Goal: Information Seeking & Learning: Learn about a topic

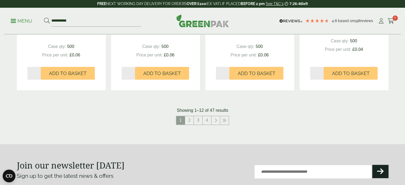
scroll to position [560, 0]
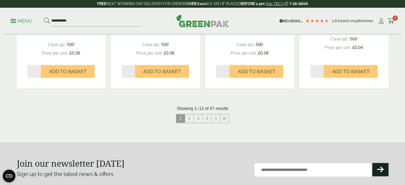
click at [115, 120] on nav "1 2 3 4" at bounding box center [203, 119] width 372 height 11
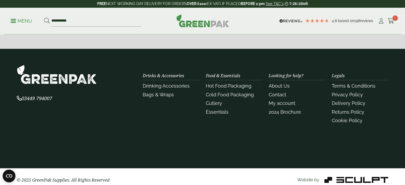
scroll to position [710, 0]
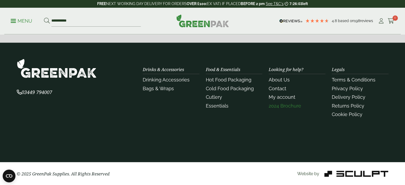
click at [281, 107] on link "2024 Brochure" at bounding box center [285, 106] width 33 height 6
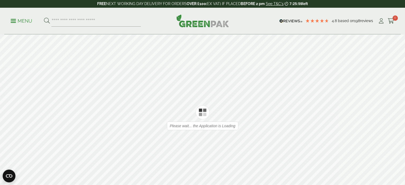
type input "*"
type input "**"
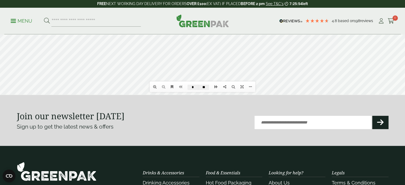
scroll to position [53, 0]
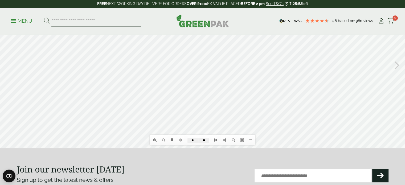
click at [217, 84] on div at bounding box center [202, 64] width 405 height 167
type input "*"
drag, startPoint x: 158, startPoint y: 81, endPoint x: 166, endPoint y: 129, distance: 48.8
click at [166, 129] on div at bounding box center [202, 64] width 405 height 167
drag, startPoint x: 163, startPoint y: 110, endPoint x: 156, endPoint y: 120, distance: 12.6
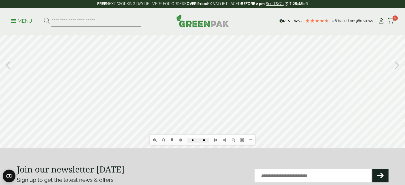
click at [164, 120] on div at bounding box center [202, 64] width 405 height 167
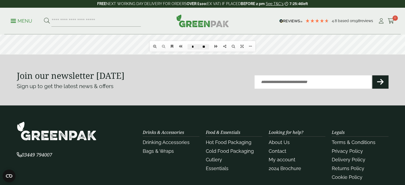
scroll to position [160, 0]
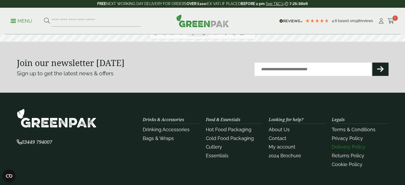
click at [343, 147] on link "Delivery Policy" at bounding box center [349, 147] width 34 height 6
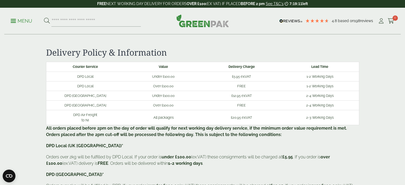
click at [122, 94] on td "DPD Scottish Highlands" at bounding box center [85, 96] width 78 height 10
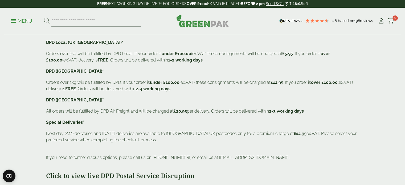
scroll to position [160, 0]
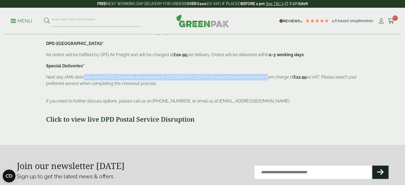
drag, startPoint x: 83, startPoint y: 78, endPoint x: 265, endPoint y: 76, distance: 182.0
click at [265, 76] on p "Next day (AM) deliveries and Saturday deliveries are available to Mainland UK p…" at bounding box center [202, 83] width 313 height 19
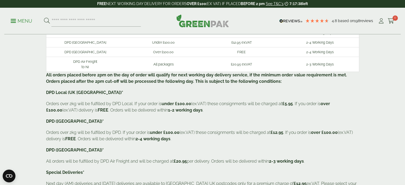
scroll to position [27, 0]
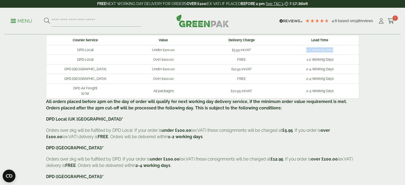
drag, startPoint x: 303, startPoint y: 50, endPoint x: 334, endPoint y: 51, distance: 31.2
click at [334, 51] on td "1-2 Working Days" at bounding box center [320, 50] width 78 height 10
copy td "1-2 Working Days"
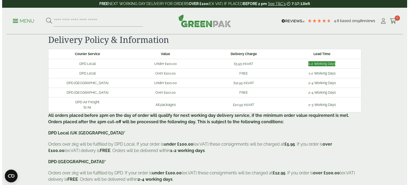
scroll to position [0, 0]
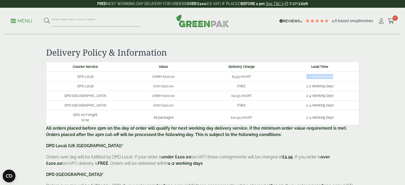
click at [21, 22] on p "Menu" at bounding box center [22, 21] width 22 height 6
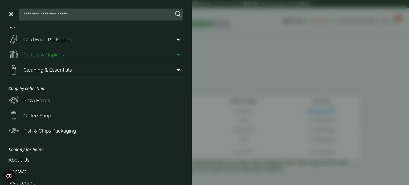
scroll to position [79, 0]
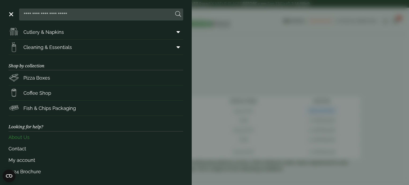
click at [30, 135] on link "About Us" at bounding box center [96, 137] width 175 height 11
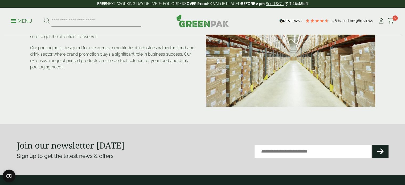
scroll to position [213, 0]
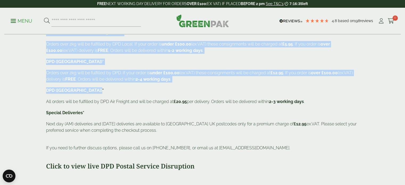
scroll to position [133, 0]
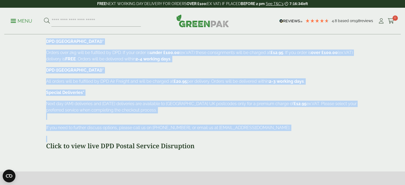
drag, startPoint x: 44, startPoint y: 45, endPoint x: 258, endPoint y: 133, distance: 232.0
click at [258, 133] on div "Courier Service Value Delivery Charge Lead Time DPD Local Under £100.00 £5.95 e…" at bounding box center [203, 44] width 320 height 230
copy div "All orders placed before 2pm on the day of order will qualify for next working …"
click at [151, 99] on div "Courier Service Value Delivery Charge Lead Time DPD Local Under £100.00 £5.95 e…" at bounding box center [202, 39] width 313 height 221
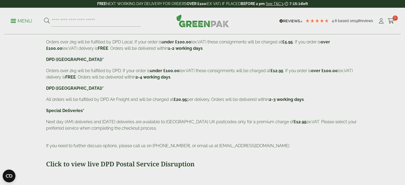
scroll to position [80, 0]
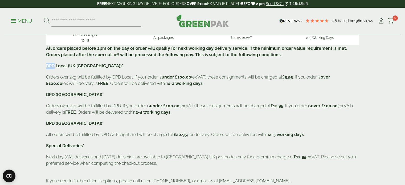
drag, startPoint x: 49, startPoint y: 63, endPoint x: 54, endPoint y: 64, distance: 4.9
click at [54, 64] on b "DPD Local (UK Mainland)*" at bounding box center [84, 65] width 77 height 5
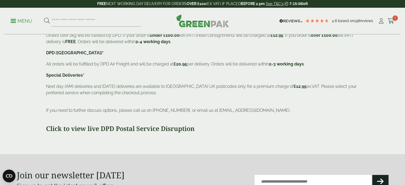
scroll to position [160, 0]
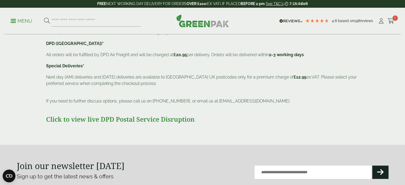
click at [114, 122] on strong "Click to view live DPD Postal Service Disruption" at bounding box center [120, 119] width 149 height 9
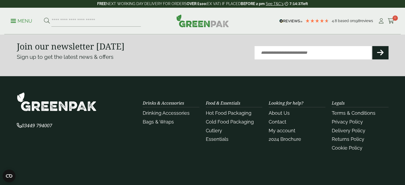
scroll to position [293, 0]
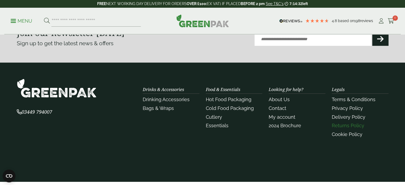
click at [346, 124] on link "Returns Policy" at bounding box center [348, 126] width 33 height 6
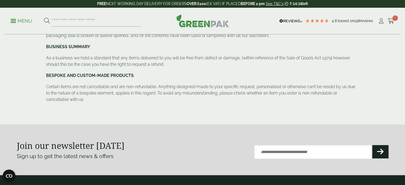
scroll to position [266, 0]
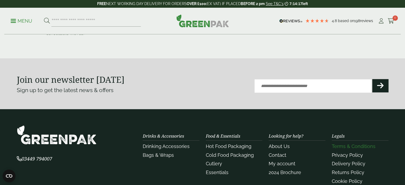
click at [346, 147] on link "Terms & Conditions" at bounding box center [354, 147] width 44 height 6
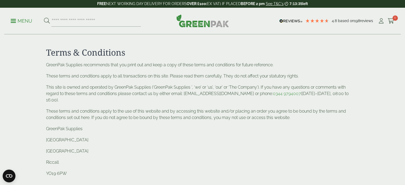
click at [25, 21] on p "Menu" at bounding box center [22, 21] width 22 height 6
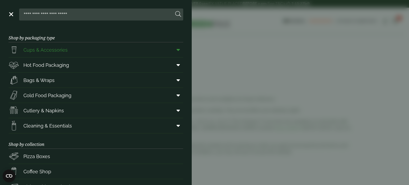
click at [31, 54] on span "Cups & Accessories" at bounding box center [38, 49] width 59 height 11
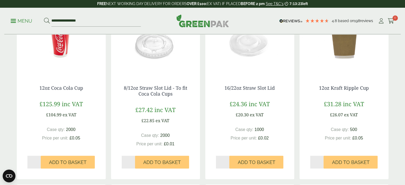
scroll to position [160, 0]
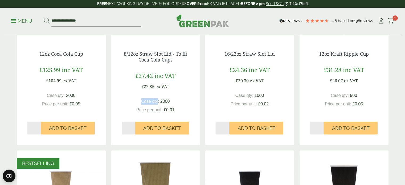
drag, startPoint x: 142, startPoint y: 103, endPoint x: 158, endPoint y: 103, distance: 16.3
click at [158, 103] on span "Case qty:" at bounding box center [150, 101] width 18 height 5
copy span "Case qty"
click at [19, 18] on p "Menu" at bounding box center [22, 21] width 22 height 6
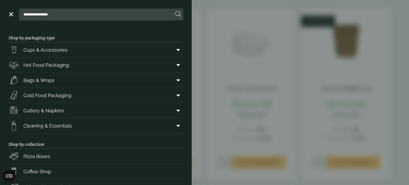
click at [225, 97] on aside "**********" at bounding box center [204, 92] width 409 height 185
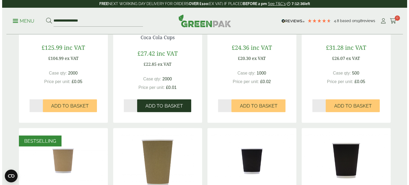
scroll to position [187, 0]
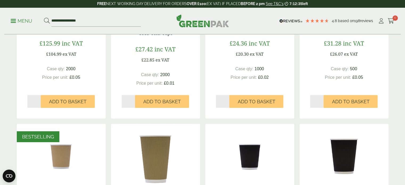
click at [20, 18] on p "Menu" at bounding box center [22, 21] width 22 height 6
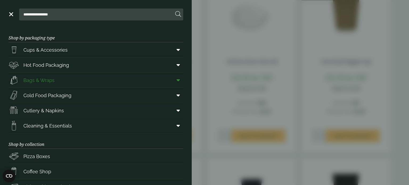
click at [52, 83] on span "Bags & Wraps" at bounding box center [38, 80] width 31 height 7
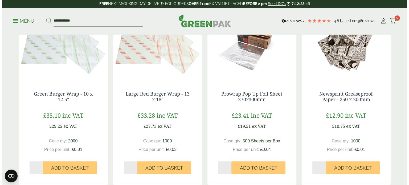
scroll to position [533, 0]
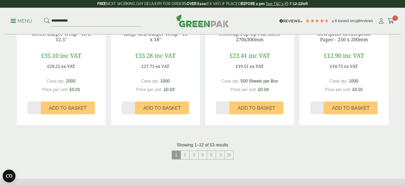
click at [25, 20] on p "Menu" at bounding box center [22, 21] width 22 height 6
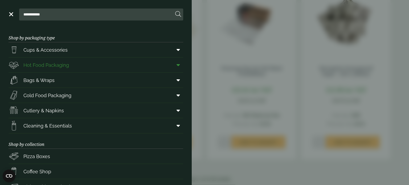
click at [62, 66] on span "Hot Food Packaging" at bounding box center [46, 65] width 46 height 7
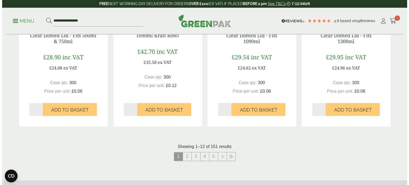
scroll to position [693, 0]
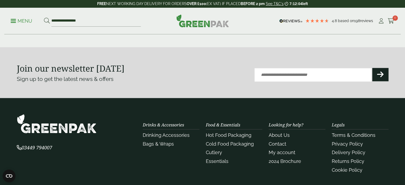
click at [12, 23] on p "Menu" at bounding box center [22, 21] width 22 height 6
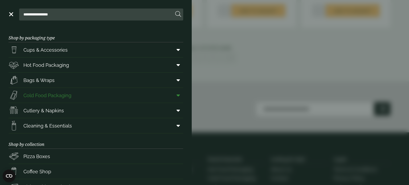
click at [51, 94] on span "Cold Food Packaging" at bounding box center [47, 95] width 48 height 7
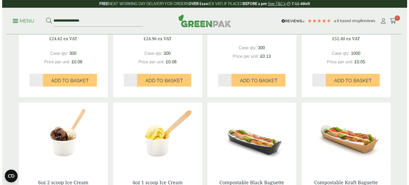
scroll to position [400, 0]
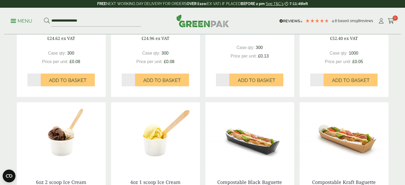
click at [17, 23] on p "Menu" at bounding box center [22, 21] width 22 height 6
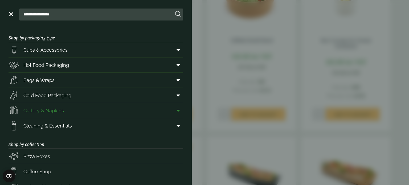
click at [43, 108] on span "Cutlery & Napkins" at bounding box center [43, 110] width 41 height 7
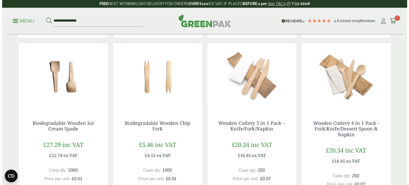
scroll to position [480, 0]
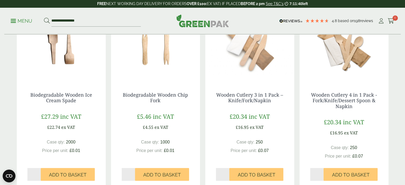
click at [20, 19] on p "Menu" at bounding box center [22, 21] width 22 height 6
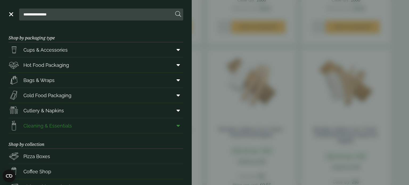
click at [60, 125] on span "Cleaning & Essentials" at bounding box center [47, 125] width 48 height 7
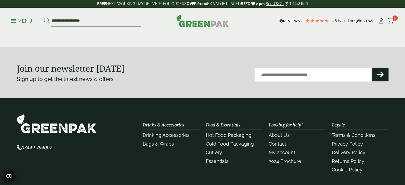
scroll to position [666, 0]
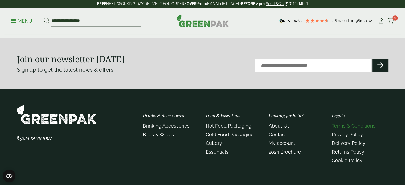
click at [358, 125] on link "Terms & Conditions" at bounding box center [354, 126] width 44 height 6
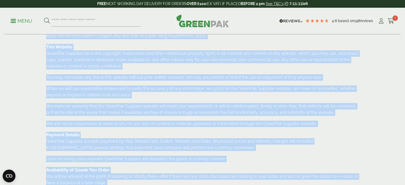
scroll to position [373, 0]
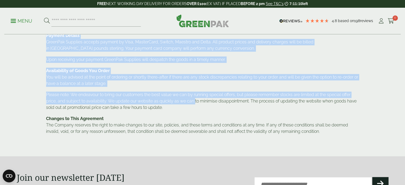
drag, startPoint x: 101, startPoint y: 83, endPoint x: 342, endPoint y: 137, distance: 246.7
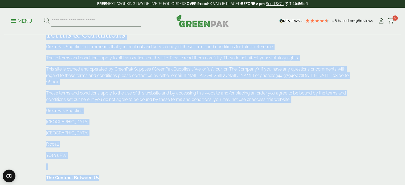
scroll to position [0, 0]
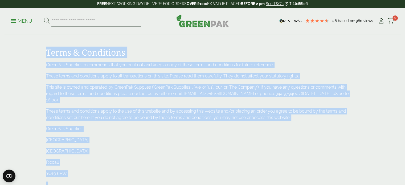
drag, startPoint x: 51, startPoint y: 48, endPoint x: 116, endPoint y: 165, distance: 134.0
copy div "Terms & Conditions GreenPak Supplies recommends that you print out and keep a c…"
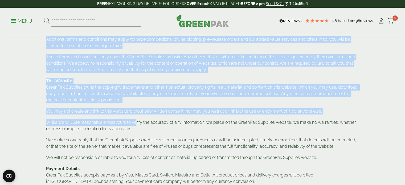
scroll to position [400, 0]
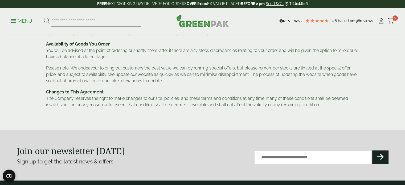
drag, startPoint x: 85, startPoint y: 99, endPoint x: 361, endPoint y: 106, distance: 276.4
copy div "The Contract Between Us Once GreenPak Supplies receives your order, you will be…"
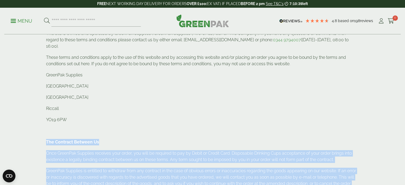
scroll to position [0, 0]
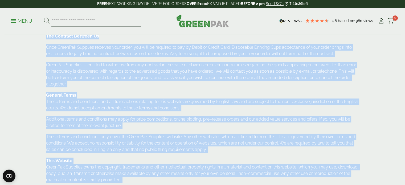
click at [79, 123] on div "GreenPak Supplies recommends that you print out and keep a copy of these terms …" at bounding box center [202, 125] width 313 height 446
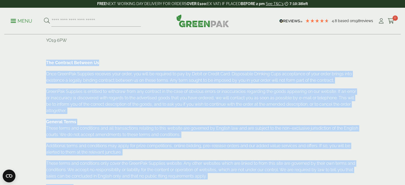
click at [58, 88] on p "GreenPak Supplies is entitled to withdraw from any contract in the case of obvi…" at bounding box center [202, 101] width 313 height 26
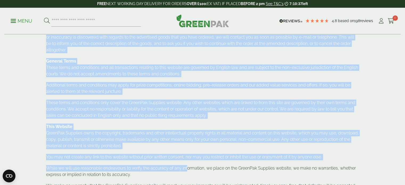
scroll to position [240, 0]
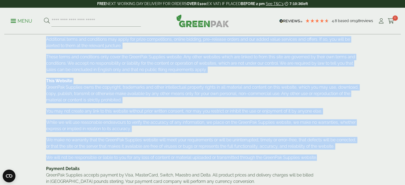
drag, startPoint x: 46, startPoint y: 54, endPoint x: 339, endPoint y: 146, distance: 307.3
click at [339, 146] on div "GreenPak Supplies recommends that you print out and keep a copy of these terms …" at bounding box center [202, 45] width 313 height 446
copy div "The Contract Between Us Once GreenPak Supplies receives your order, you will be…"
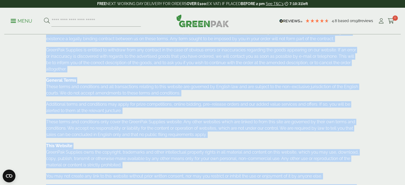
scroll to position [133, 0]
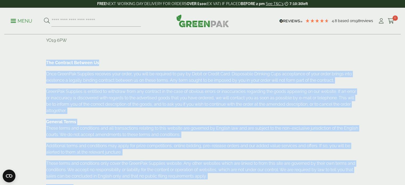
click at [62, 71] on p "Once GreenPak Supplies receives your order, you will be required to pay by Debi…" at bounding box center [202, 77] width 313 height 13
drag, startPoint x: 72, startPoint y: 59, endPoint x: 324, endPoint y: 171, distance: 276.0
click at [324, 171] on section "Terms & Conditions GreenPak Supplies recommends that you print out and keep a c…" at bounding box center [202, 148] width 405 height 469
copy div "The Contract Between Us Once GreenPak Supplies receives your order, you will be…"
click at [117, 96] on p "GreenPak Supplies is entitled to withdraw from any contract in the case of obvi…" at bounding box center [202, 101] width 313 height 26
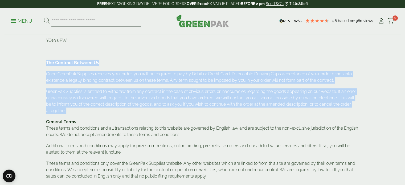
drag, startPoint x: 59, startPoint y: 77, endPoint x: 71, endPoint y: 106, distance: 31.9
click at [71, 106] on section "Terms & Conditions GreenPak Supplies recommends that you print out and keep a c…" at bounding box center [202, 148] width 405 height 469
click at [75, 105] on p "GreenPak Supplies is entitled to withdraw from any contract in the case of obvi…" at bounding box center [202, 101] width 313 height 26
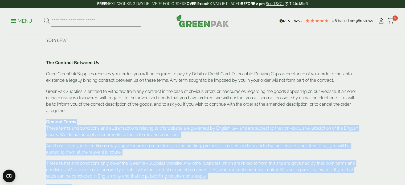
drag, startPoint x: 46, startPoint y: 116, endPoint x: 218, endPoint y: 174, distance: 181.7
click at [218, 174] on div "GreenPak Supplies recommends that you print out and keep a copy of these terms …" at bounding box center [203, 156] width 320 height 455
copy div "General Terms These terms and conditions and all transactions relating to this …"
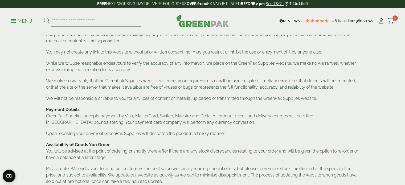
scroll to position [266, 0]
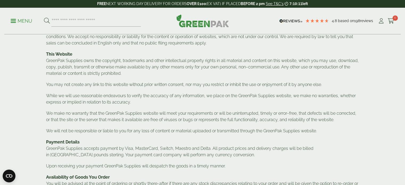
drag, startPoint x: 69, startPoint y: 87, endPoint x: 55, endPoint y: 64, distance: 27.2
click at [68, 93] on p "While we will use reasonable endeavours to verify the accuracy of any informati…" at bounding box center [202, 99] width 313 height 13
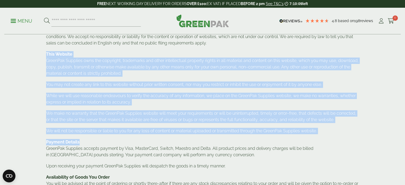
drag, startPoint x: 46, startPoint y: 48, endPoint x: 253, endPoint y: 130, distance: 222.8
click at [253, 130] on div "GreenPak Supplies recommends that you print out and keep a copy of these terms …" at bounding box center [202, 18] width 313 height 446
copy div "This Website GreenPak Supplies owns the copyright, trademarks and other intelle…"
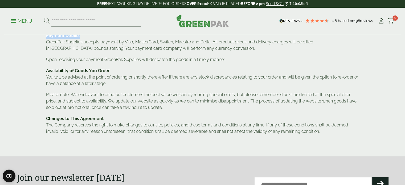
scroll to position [346, 0]
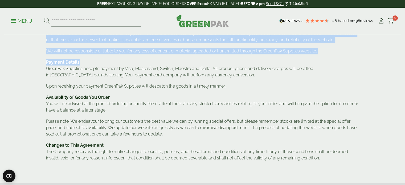
drag, startPoint x: 42, startPoint y: 56, endPoint x: 185, endPoint y: 136, distance: 164.4
copy div "Payment Details GreenPak Supplies accepts payment by Visa, MasterCard, Switch, …"
click at [112, 142] on p "Changes to This Agreement The Company reserves the right to make changes to our…" at bounding box center [202, 151] width 313 height 19
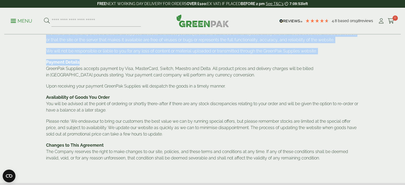
drag, startPoint x: 42, startPoint y: 134, endPoint x: 348, endPoint y: 168, distance: 308.3
copy p "Changes to This Agreement The Company reserves the right to make changes to our…"
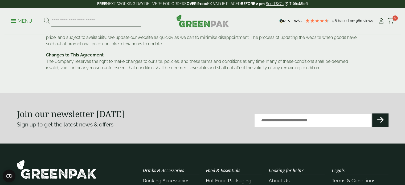
scroll to position [480, 0]
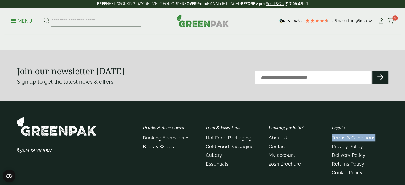
drag, startPoint x: 380, startPoint y: 130, endPoint x: 331, endPoint y: 129, distance: 48.5
click at [331, 129] on div "Legals Terms & Conditions Privacy Policy Delivery Policy Returns Policy Cookie …" at bounding box center [360, 151] width 63 height 52
copy link "Terms & Conditions"
click at [289, 135] on link "About Us" at bounding box center [279, 138] width 21 height 6
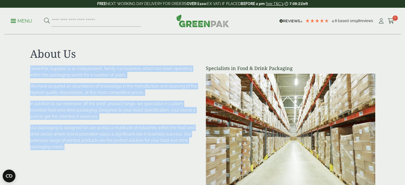
drag, startPoint x: 100, startPoint y: 161, endPoint x: 28, endPoint y: 71, distance: 114.9
click at [18, 68] on section "About Us Specialists in Food & Drink Packaging GreenPak Supplies is an independ…" at bounding box center [202, 119] width 405 height 144
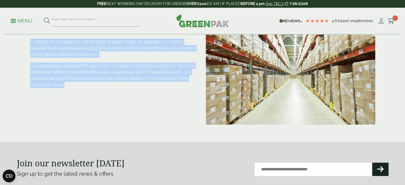
scroll to position [80, 0]
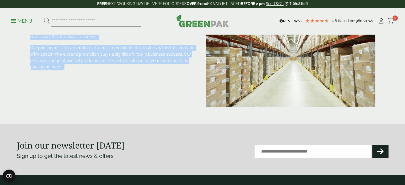
copy div "GreenPak Supplies is an independent, family run business which has been operati…"
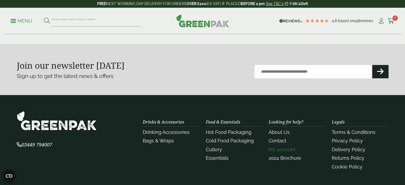
click at [289, 151] on link "My account" at bounding box center [282, 150] width 27 height 6
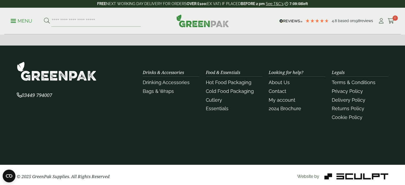
scroll to position [222, 0]
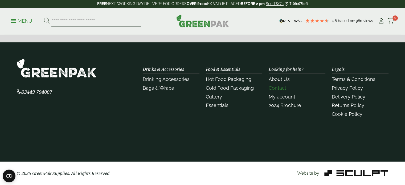
click at [286, 90] on link "Contact" at bounding box center [278, 88] width 18 height 6
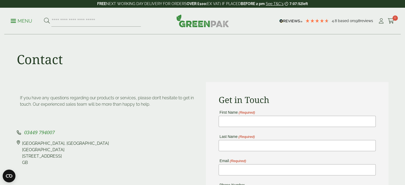
click at [31, 23] on p "Menu" at bounding box center [22, 21] width 22 height 6
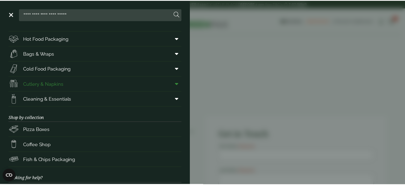
scroll to position [79, 0]
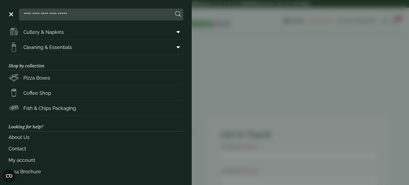
click at [221, 103] on aside "Close Shop by packaging type Cups & Accessories Hot Drink Paper Cups Smoothie C…" at bounding box center [204, 92] width 409 height 185
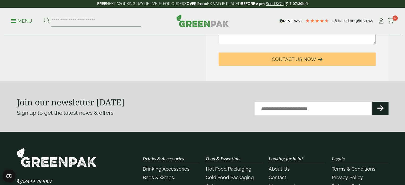
scroll to position [320, 0]
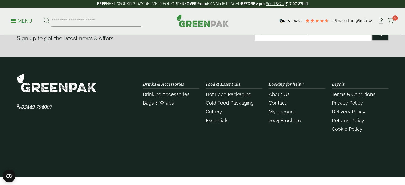
click at [269, 95] on div "Looking for help? About Us Contact My account 2024 Brochure" at bounding box center [297, 108] width 63 height 52
click at [270, 95] on link "About Us" at bounding box center [279, 95] width 21 height 6
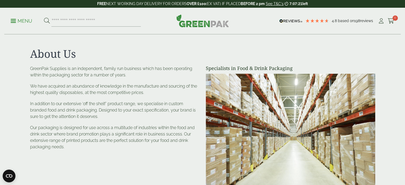
click at [134, 100] on div "GreenPak Supplies is an independent, family run business which has been operati…" at bounding box center [114, 108] width 169 height 85
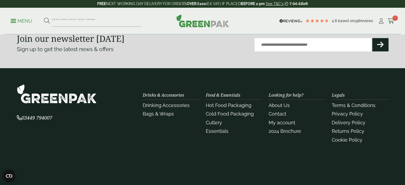
scroll to position [213, 0]
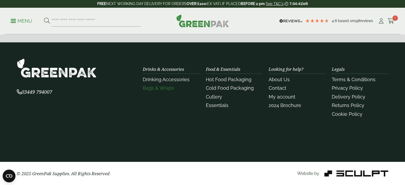
click at [172, 90] on link "Bags & Wraps" at bounding box center [158, 88] width 31 height 6
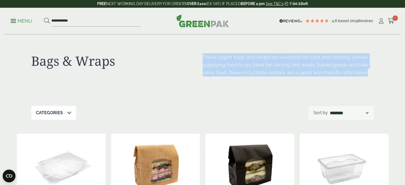
drag, startPoint x: 375, startPoint y: 76, endPoint x: 203, endPoint y: 56, distance: 173.6
copy p "These paper bags and wraps are essential for food and catering venues supplying…"
click at [272, 80] on div "These paper bags and wraps are essential for food and catering venues supplying…" at bounding box center [289, 68] width 172 height 31
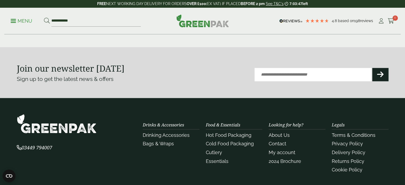
scroll to position [693, 0]
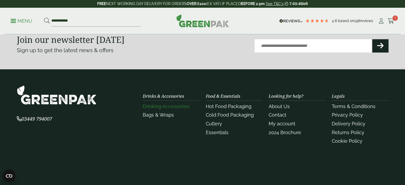
click at [163, 106] on link "Drinking Accessories" at bounding box center [166, 107] width 47 height 6
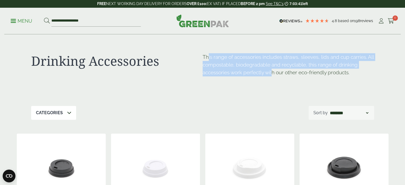
drag, startPoint x: 208, startPoint y: 58, endPoint x: 272, endPoint y: 73, distance: 66.4
click at [272, 73] on p "This range of accessories includes straws, sleeves, lids and cup carries. All c…" at bounding box center [289, 64] width 172 height 23
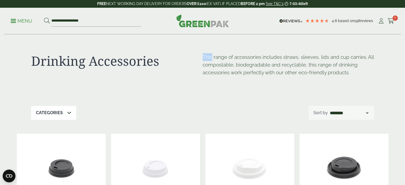
drag, startPoint x: 212, startPoint y: 57, endPoint x: 199, endPoint y: 57, distance: 13.3
click at [199, 57] on div "Drinking Accessories This range of accessories includes straws, sleeves, lids a…" at bounding box center [202, 70] width 343 height 71
click at [211, 61] on p "This range of accessories includes straws, sleeves, lids and cup carries. All c…" at bounding box center [289, 64] width 172 height 23
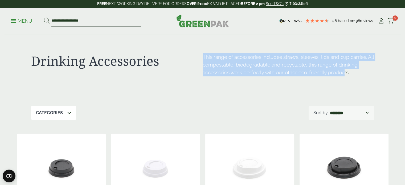
drag, startPoint x: 345, startPoint y: 73, endPoint x: 195, endPoint y: 48, distance: 152.1
click at [195, 48] on div "Drinking Accessories This range of accessories includes straws, sleeves, lids a…" at bounding box center [202, 70] width 343 height 71
click at [209, 62] on p "This range of accessories includes straws, sleeves, lids and cup carries. All c…" at bounding box center [289, 64] width 172 height 23
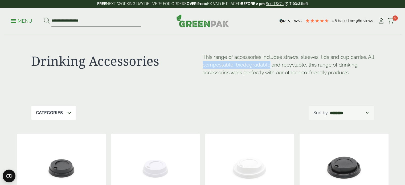
drag, startPoint x: 209, startPoint y: 62, endPoint x: 265, endPoint y: 65, distance: 56.6
click at [265, 65] on p "This range of accessories includes straws, sleeves, lids and cup carries. All c…" at bounding box center [289, 64] width 172 height 23
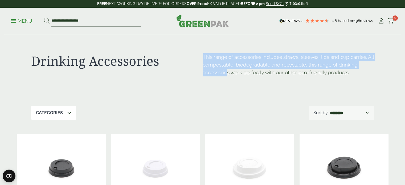
drag, startPoint x: 206, startPoint y: 72, endPoint x: 227, endPoint y: 72, distance: 21.3
click at [227, 72] on div "Drinking Accessories This range of accessories includes straws, sleeves, lids a…" at bounding box center [202, 70] width 343 height 71
click at [227, 72] on p "This range of accessories includes straws, sleeves, lids and cup carries. All c…" at bounding box center [289, 64] width 172 height 23
drag, startPoint x: 201, startPoint y: 73, endPoint x: 218, endPoint y: 71, distance: 17.2
click at [218, 71] on div "Drinking Accessories This range of accessories includes straws, sleeves, lids a…" at bounding box center [202, 70] width 343 height 71
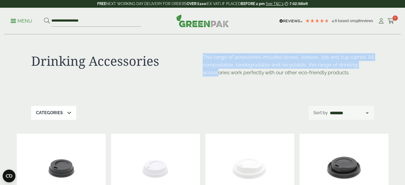
click at [218, 71] on p "This range of accessories includes straws, sleeves, lids and cup carries. All c…" at bounding box center [289, 64] width 172 height 23
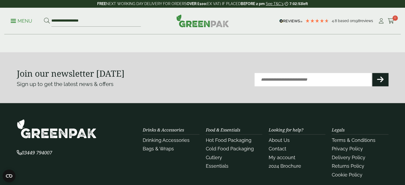
scroll to position [693, 0]
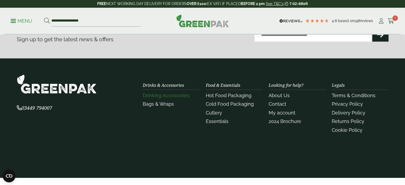
click at [163, 94] on link "Drinking Accessories" at bounding box center [166, 96] width 47 height 6
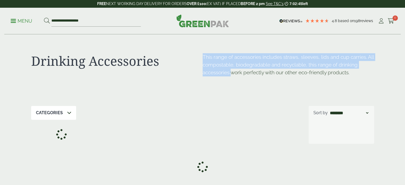
drag, startPoint x: 204, startPoint y: 72, endPoint x: 234, endPoint y: 73, distance: 29.9
click at [234, 73] on div "Drinking Accessories This range of accessories includes straws, sleeves, lids a…" at bounding box center [202, 70] width 343 height 71
click at [234, 73] on p "This range of accessories includes straws, sleeves, lids and cup carries. All c…" at bounding box center [289, 64] width 172 height 23
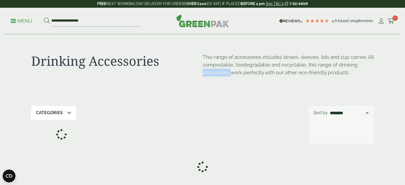
drag, startPoint x: 230, startPoint y: 72, endPoint x: 204, endPoint y: 75, distance: 27.0
click at [204, 75] on p "This range of accessories includes straws, sleeves, lids and cup carries. All c…" at bounding box center [289, 64] width 172 height 23
copy p "accessories"
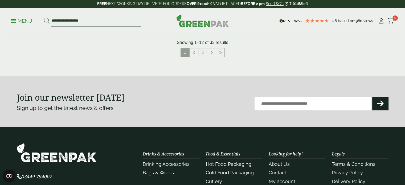
scroll to position [629, 0]
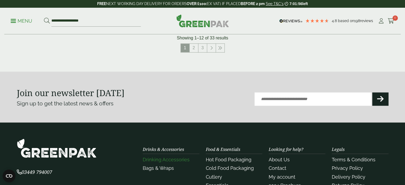
click at [168, 157] on link "Drinking Accessories" at bounding box center [166, 160] width 47 height 6
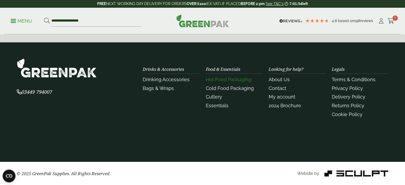
click at [212, 79] on link "Hot Food Packaging" at bounding box center [229, 80] width 46 height 6
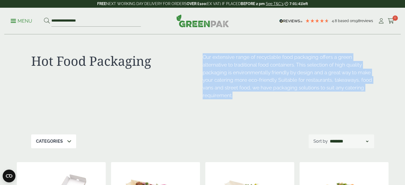
drag, startPoint x: 204, startPoint y: 59, endPoint x: 246, endPoint y: 92, distance: 52.7
click at [246, 92] on p "Our extensive range of recyclable food packaging offers a green alternative to …" at bounding box center [289, 76] width 172 height 46
copy p "Our extensive range of recyclable food packaging offers a green alternative to …"
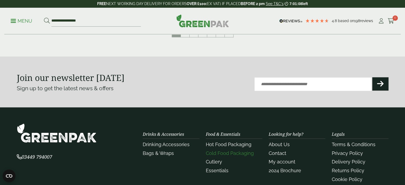
scroll to position [693, 0]
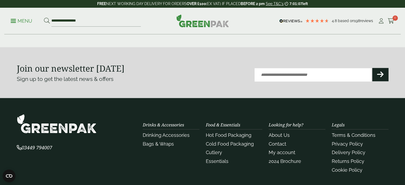
click at [224, 125] on div "Food & Essentials Hot Food Packaging Cold Food Packaging Cutlery Essentials" at bounding box center [234, 144] width 57 height 42
click at [224, 144] on link "Cold Food Packaging" at bounding box center [230, 144] width 48 height 6
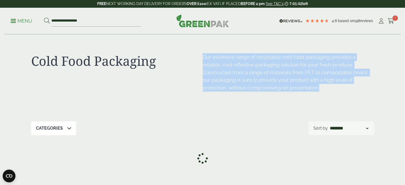
drag, startPoint x: 202, startPoint y: 58, endPoint x: 321, endPoint y: 94, distance: 124.7
click at [321, 94] on div "Cold Food Packaging Our extensive range of recyclable cold food packaging provi…" at bounding box center [202, 78] width 343 height 87
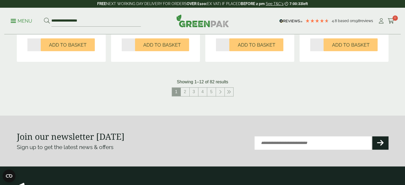
scroll to position [693, 0]
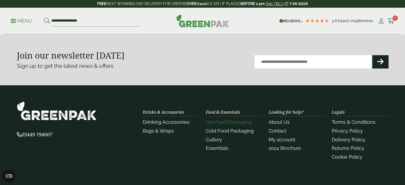
click at [215, 121] on link "Hot Food Packaging" at bounding box center [229, 122] width 46 height 6
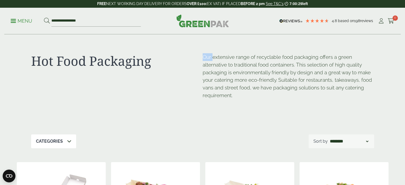
drag, startPoint x: 213, startPoint y: 57, endPoint x: 191, endPoint y: 37, distance: 29.3
click at [191, 37] on div "Hot Food Packaging Our extensive range of recyclable food packaging offers a gr…" at bounding box center [202, 85] width 343 height 100
click at [211, 52] on div "Hot Food Packaging Our extensive range of recyclable food packaging offers a gr…" at bounding box center [202, 85] width 343 height 100
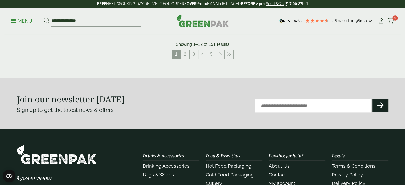
scroll to position [719, 0]
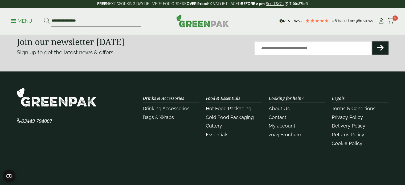
click at [167, 115] on link "Bags & Wraps" at bounding box center [158, 118] width 31 height 6
click at [168, 108] on link "Drinking Accessories" at bounding box center [166, 109] width 47 height 6
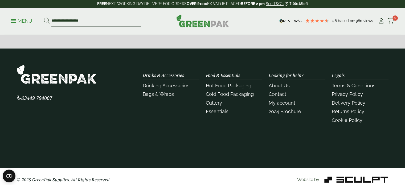
scroll to position [708, 0]
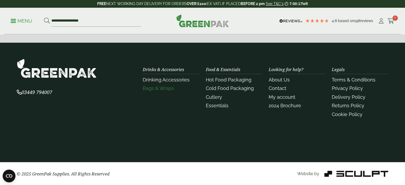
click at [171, 89] on link "Bags & Wraps" at bounding box center [158, 89] width 31 height 6
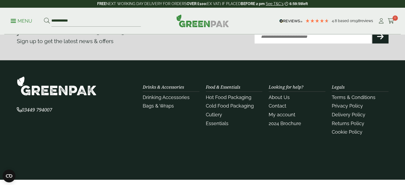
scroll to position [693, 0]
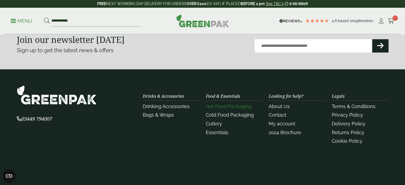
click at [214, 104] on link "Hot Food Packaging" at bounding box center [229, 107] width 46 height 6
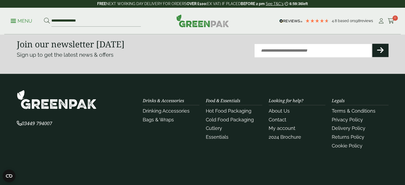
scroll to position [748, 0]
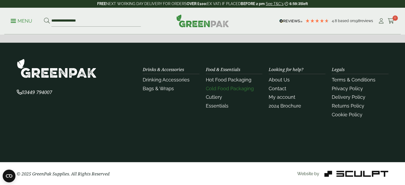
click at [213, 89] on link "Cold Food Packaging" at bounding box center [230, 89] width 48 height 6
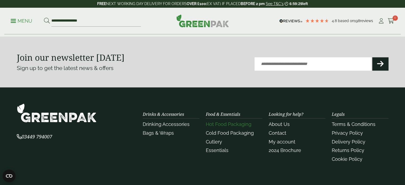
scroll to position [682, 0]
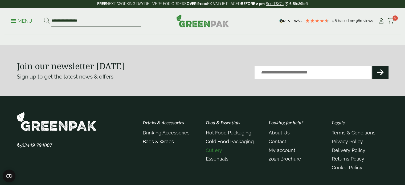
click at [220, 149] on link "Cutlery" at bounding box center [214, 151] width 16 height 6
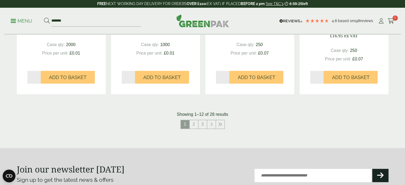
scroll to position [666, 0]
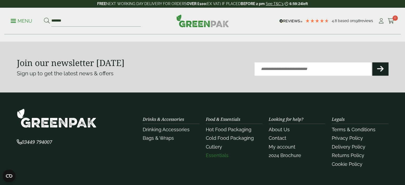
click at [217, 155] on link "Essentials" at bounding box center [217, 156] width 23 height 6
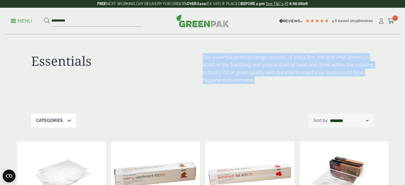
drag, startPoint x: 200, startPoint y: 54, endPoint x: 267, endPoint y: 80, distance: 71.9
click at [267, 80] on div "Essentials Our essential product range consists of cling film, foil and vinyl g…" at bounding box center [202, 74] width 343 height 79
copy div "Our essential product range consists of cling film, foil and vinyl gloves to as…"
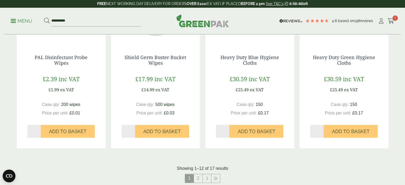
scroll to position [728, 0]
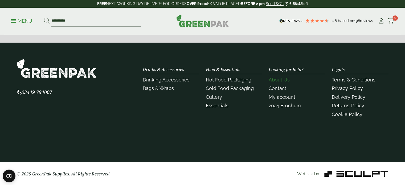
click at [270, 77] on link "About Us" at bounding box center [279, 80] width 21 height 6
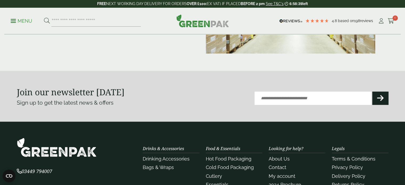
scroll to position [213, 0]
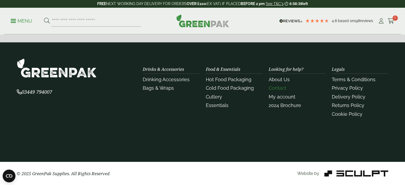
click at [276, 86] on link "Contact" at bounding box center [278, 88] width 18 height 6
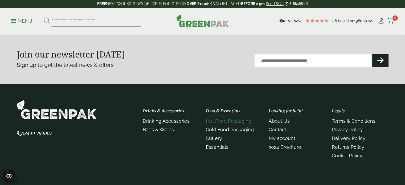
click at [225, 120] on link "Hot Food Packaging" at bounding box center [229, 121] width 46 height 6
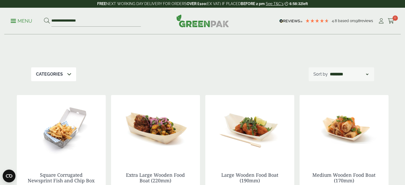
scroll to position [80, 0]
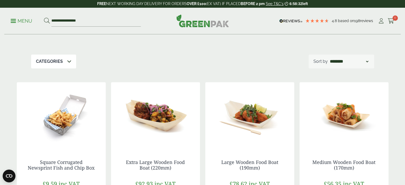
click at [172, 110] on img at bounding box center [155, 115] width 89 height 67
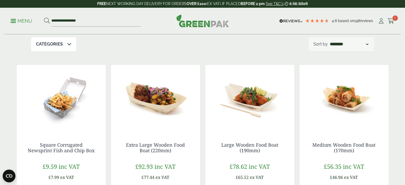
scroll to position [107, 0]
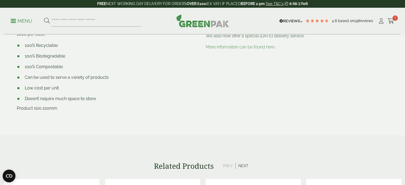
scroll to position [187, 0]
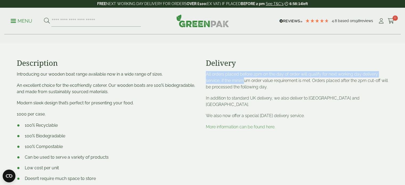
drag, startPoint x: 203, startPoint y: 76, endPoint x: 250, endPoint y: 82, distance: 47.2
click at [244, 81] on div "Delivery All orders placed before 2pm on the day of order will qualify for next…" at bounding box center [297, 129] width 189 height 141
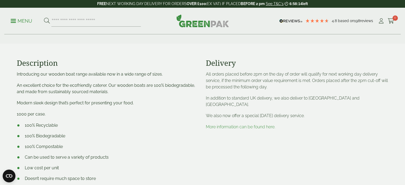
click at [252, 82] on p "All orders placed before 2pm on the day of order will qualify for next working …" at bounding box center [297, 80] width 183 height 19
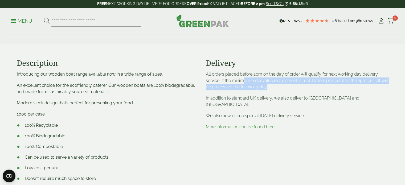
drag, startPoint x: 244, startPoint y: 79, endPoint x: 275, endPoint y: 89, distance: 32.5
click at [275, 89] on p "All orders placed before 2pm on the day of order will qualify for next working …" at bounding box center [297, 80] width 183 height 19
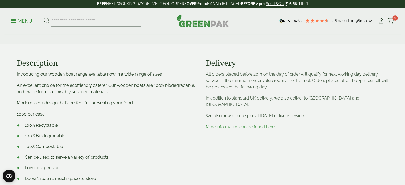
click at [275, 91] on div "All orders placed before 2pm on the day of order will qualify for next working …" at bounding box center [297, 100] width 183 height 59
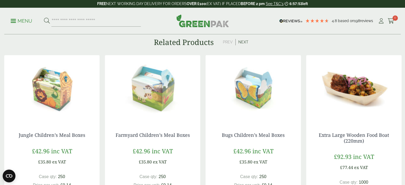
scroll to position [400, 0]
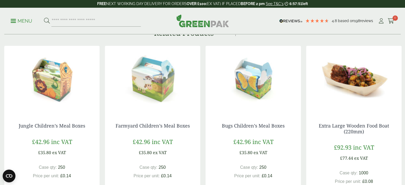
click at [176, 86] on img at bounding box center [152, 79] width 95 height 67
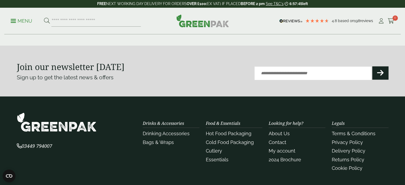
scroll to position [666, 0]
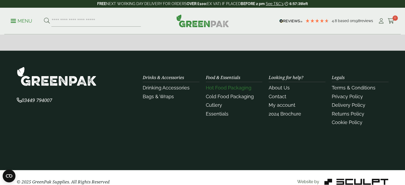
click at [223, 87] on link "Hot Food Packaging" at bounding box center [229, 88] width 46 height 6
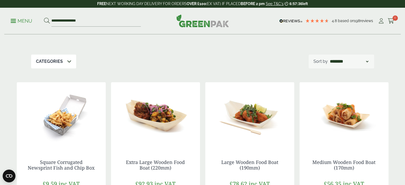
click at [147, 117] on img at bounding box center [155, 115] width 89 height 67
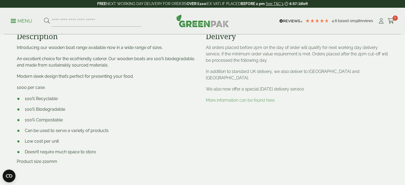
click at [118, 73] on div "Introducing our wooden boat range available now in a wide range of sizes. An ex…" at bounding box center [108, 104] width 183 height 120
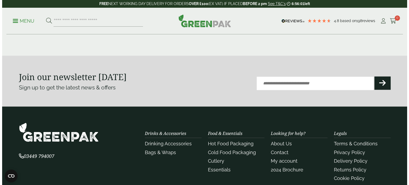
scroll to position [639, 0]
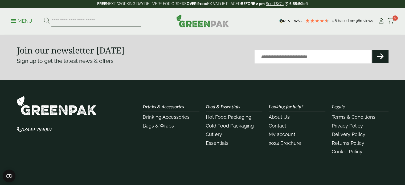
click at [17, 23] on p "Menu" at bounding box center [22, 21] width 22 height 6
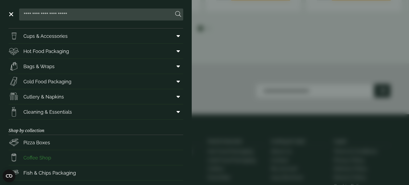
scroll to position [27, 0]
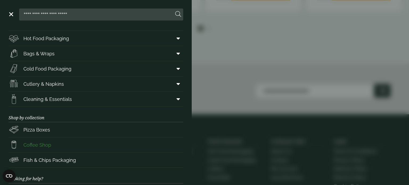
click at [57, 145] on link "Coffee Shop" at bounding box center [96, 144] width 175 height 15
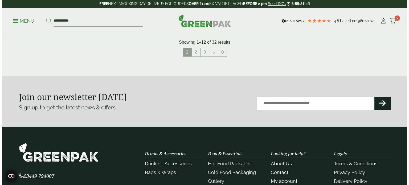
scroll to position [666, 0]
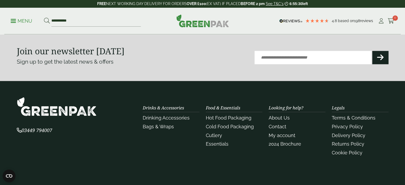
click at [15, 23] on link "Menu" at bounding box center [22, 20] width 22 height 5
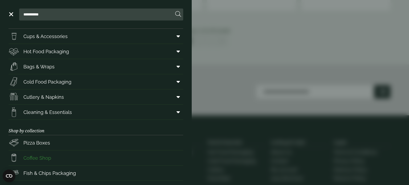
scroll to position [27, 0]
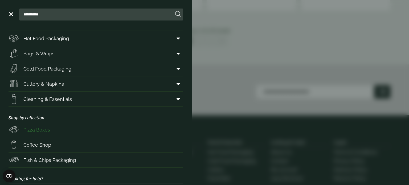
click at [41, 130] on span "Pizza Boxes" at bounding box center [36, 129] width 27 height 7
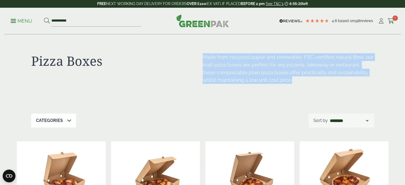
drag, startPoint x: 309, startPoint y: 83, endPoint x: 204, endPoint y: 54, distance: 108.8
click at [204, 54] on p "Made from recycled paper and renewable, FSC-certified natural fibre, o ur kraft…" at bounding box center [289, 68] width 172 height 31
copy p "Made from recycled paper and renewable, FSC-certified natural fibre, o ur kraft…"
click at [21, 20] on p "Menu" at bounding box center [22, 21] width 22 height 6
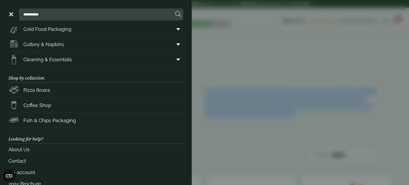
scroll to position [79, 0]
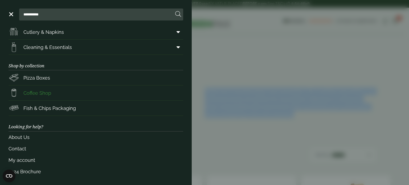
click at [68, 94] on link "Coffee Shop" at bounding box center [96, 93] width 175 height 15
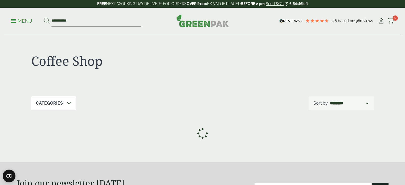
click at [18, 19] on p "Menu" at bounding box center [22, 21] width 22 height 6
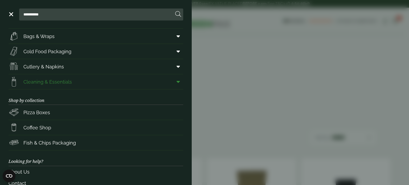
scroll to position [79, 0]
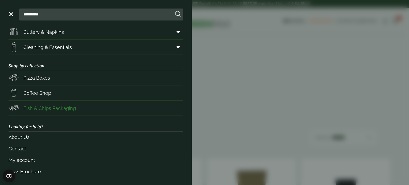
click at [41, 103] on span "Fish & Chips Packaging" at bounding box center [42, 108] width 67 height 11
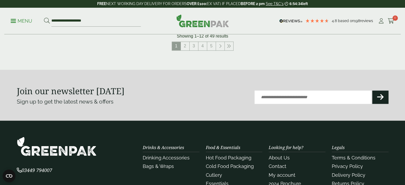
scroll to position [609, 0]
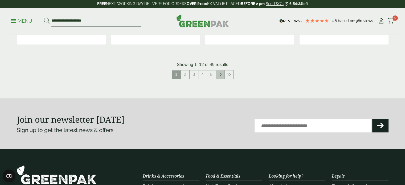
click at [218, 73] on link at bounding box center [220, 74] width 9 height 9
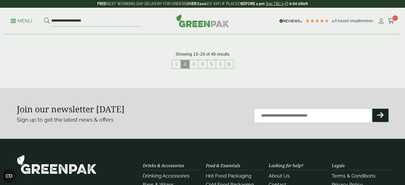
scroll to position [689, 0]
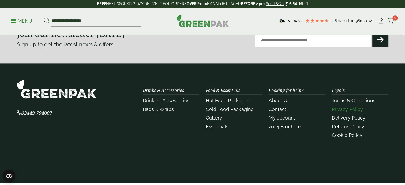
click at [344, 107] on link "Privacy Policy" at bounding box center [347, 110] width 31 height 6
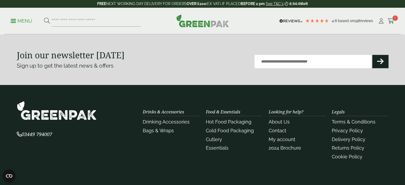
scroll to position [453, 0]
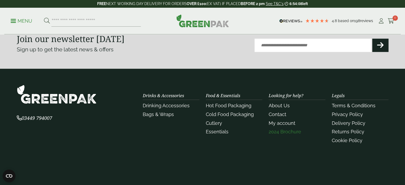
click at [289, 132] on link "2024 Brochure" at bounding box center [285, 132] width 33 height 6
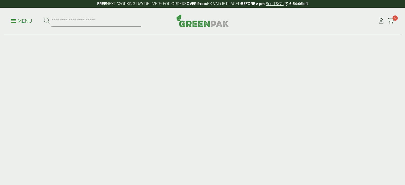
scroll to position [27, 0]
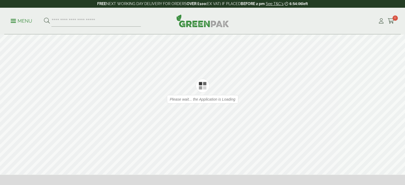
type input "*"
type input "**"
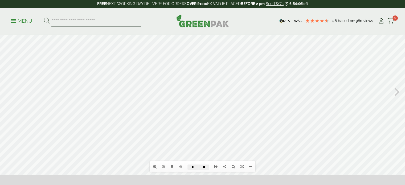
scroll to position [0, 0]
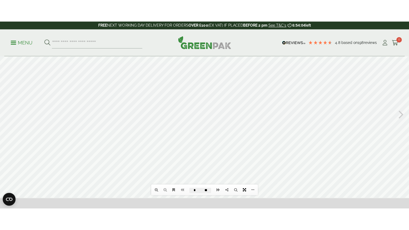
click at [241, 185] on icon at bounding box center [242, 189] width 3 height 4
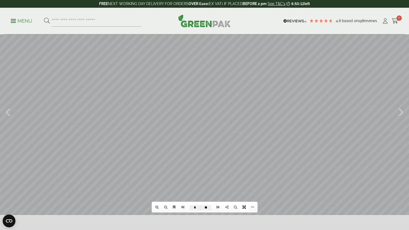
drag, startPoint x: 127, startPoint y: 192, endPoint x: 194, endPoint y: 87, distance: 123.8
click at [194, 87] on div at bounding box center [204, 123] width 409 height 230
drag, startPoint x: 140, startPoint y: 162, endPoint x: 165, endPoint y: 147, distance: 28.8
click at [165, 147] on div at bounding box center [204, 123] width 409 height 230
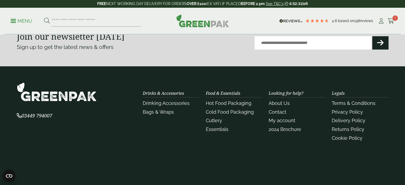
scroll to position [187, 0]
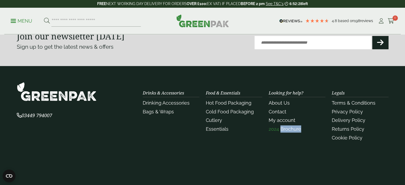
drag, startPoint x: 309, startPoint y: 128, endPoint x: 281, endPoint y: 129, distance: 27.7
click at [281, 129] on li "2024 Brochure" at bounding box center [297, 128] width 57 height 7
copy link "Brochure"
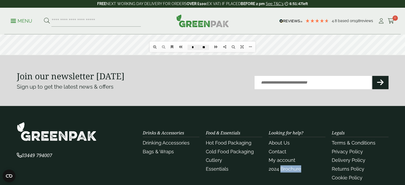
scroll to position [80, 0]
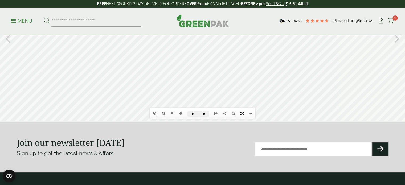
click at [241, 113] on icon at bounding box center [242, 114] width 3 height 4
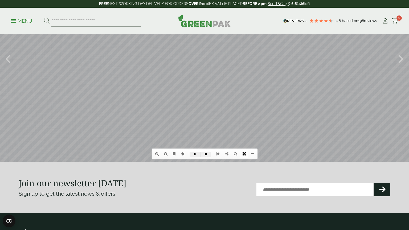
drag, startPoint x: 117, startPoint y: 113, endPoint x: 258, endPoint y: 78, distance: 145.3
click at [258, 78] on div at bounding box center [204, 70] width 409 height 230
type input "**"
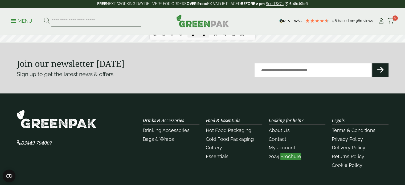
scroll to position [210, 0]
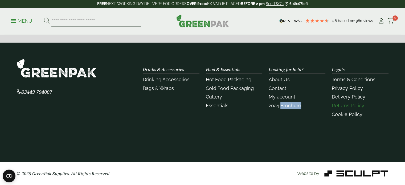
click at [343, 104] on link "Returns Policy" at bounding box center [348, 106] width 33 height 6
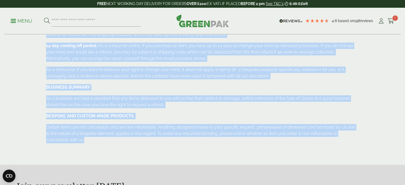
drag, startPoint x: 49, startPoint y: 54, endPoint x: 194, endPoint y: 139, distance: 167.9
click at [194, 139] on div "Returns Policy HOW WE HANDLE RETURNING GOODS: Either you can arrange delivery t…" at bounding box center [203, 20] width 320 height 264
copy div "eturns Policy HOW WE HANDLE RETURNING GOODS: Either you can arrange delivery to…"
click at [102, 73] on p "As a consumer, if you were to exercise your right to change your mind, it does …" at bounding box center [202, 73] width 313 height 13
click at [103, 73] on p "As a consumer, if you were to exercise your right to change your mind, it does …" at bounding box center [202, 73] width 313 height 13
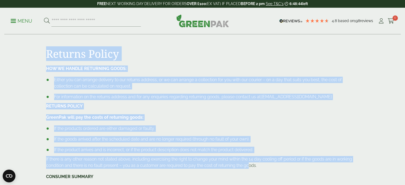
drag, startPoint x: 95, startPoint y: 102, endPoint x: 252, endPoint y: 168, distance: 169.9
click at [252, 168] on main "Returns Policy HOW WE HANDLE RETURNING GOODS: Either you can arrange delivery t…" at bounding box center [202, 162] width 405 height 325
copy div "Returns Policy HOW WE HANDLE RETURNING GOODS: Either you can arrange delivery t…"
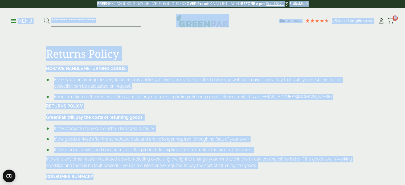
drag, startPoint x: 266, startPoint y: 172, endPoint x: 52, endPoint y: 18, distance: 264.3
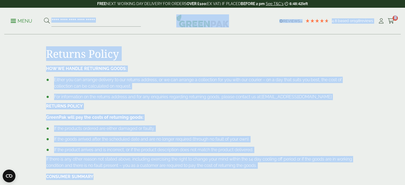
click at [73, 92] on ul "Either you can arrange delivery to our returns address, or we can arrange a col…" at bounding box center [202, 88] width 313 height 23
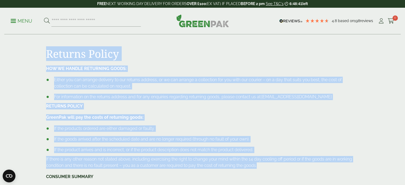
drag, startPoint x: 207, startPoint y: 122, endPoint x: 308, endPoint y: 168, distance: 111.5
click at [308, 168] on div "Returns Policy HOW WE HANDLE RETURNING GOODS: Either you can arrange delivery t…" at bounding box center [203, 179] width 320 height 264
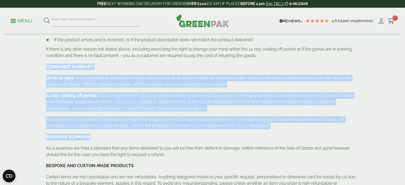
scroll to position [133, 0]
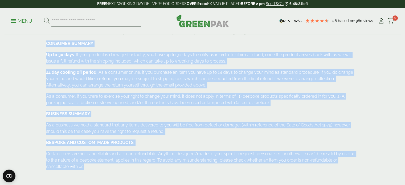
drag, startPoint x: 44, startPoint y: 96, endPoint x: 270, endPoint y: 166, distance: 236.1
click at [271, 167] on div "HOW WE HANDLE RETURNING GOODS: Either you can arrange delivery to our returns a…" at bounding box center [203, 55] width 320 height 246
copy div "CONSUMER SUMMARY Up to 30 days : If your product is damaged or faulty, you have…"
click at [59, 67] on div "HOW WE HANDLE RETURNING GOODS: Either you can arrange delivery to our returns a…" at bounding box center [202, 51] width 313 height 238
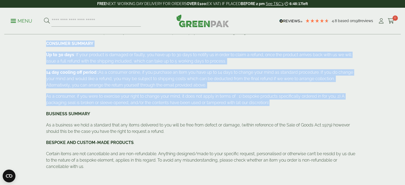
drag, startPoint x: 41, startPoint y: 44, endPoint x: 279, endPoint y: 103, distance: 244.7
click at [279, 103] on section "Returns Policy HOW WE HANDLE RETURNING GOODS: Either you can arrange delivery t…" at bounding box center [202, 46] width 405 height 264
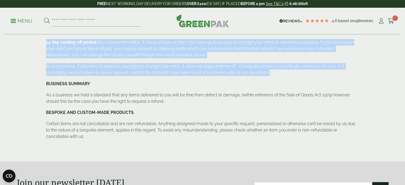
scroll to position [187, 0]
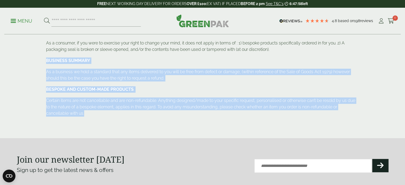
drag, startPoint x: 150, startPoint y: 115, endPoint x: 46, endPoint y: 58, distance: 119.1
click at [46, 58] on div "HOW WE HANDLE RETURNING GOODS: Either you can arrange delivery to our returns a…" at bounding box center [203, 2] width 320 height 246
copy div "BUSINESS SUMMARY As a business we hold a standard that any items delivered to y…"
click at [164, 112] on p "Certain items are not cancellable and are non-refundable. Anything designed/mad…" at bounding box center [202, 107] width 313 height 19
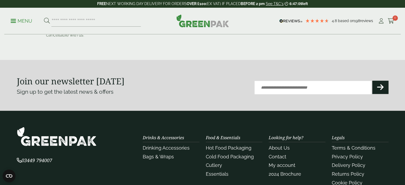
scroll to position [293, 0]
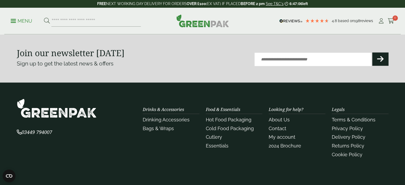
click at [165, 123] on ul "Drinking Accessories Bags & Wraps" at bounding box center [171, 124] width 57 height 16
click at [165, 119] on link "Drinking Accessories" at bounding box center [166, 120] width 47 height 6
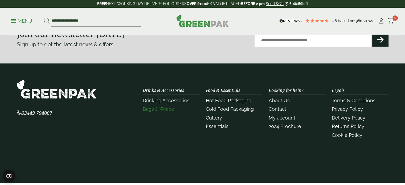
scroll to position [682, 0]
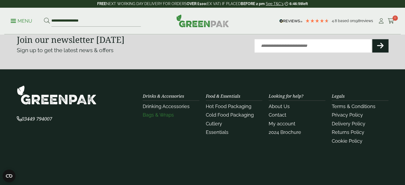
click at [161, 116] on link "Bags & Wraps" at bounding box center [158, 115] width 31 height 6
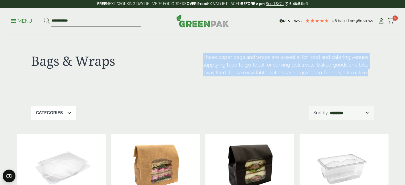
drag, startPoint x: 370, startPoint y: 77, endPoint x: 200, endPoint y: 55, distance: 171.4
click at [200, 55] on div "Bags & Wraps These paper bags and wraps are essential for food and catering ven…" at bounding box center [202, 70] width 343 height 71
copy div "These paper bags and wraps are essential for food and catering venues supplying…"
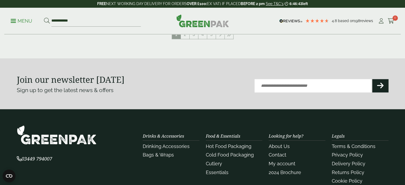
scroll to position [666, 0]
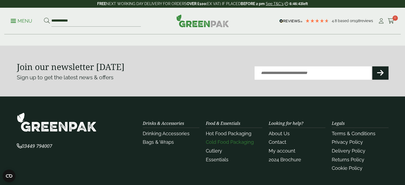
click at [225, 142] on link "Cold Food Packaging" at bounding box center [230, 142] width 48 height 6
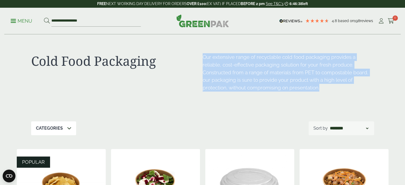
drag, startPoint x: 328, startPoint y: 91, endPoint x: 194, endPoint y: 57, distance: 138.3
click at [194, 57] on div "Cold Food Packaging Our extensive range of recyclable cold food packaging provi…" at bounding box center [202, 78] width 343 height 87
copy div "Our extensive range of recyclable cold food packaging provides a reliable, cost…"
